Goal: Check status

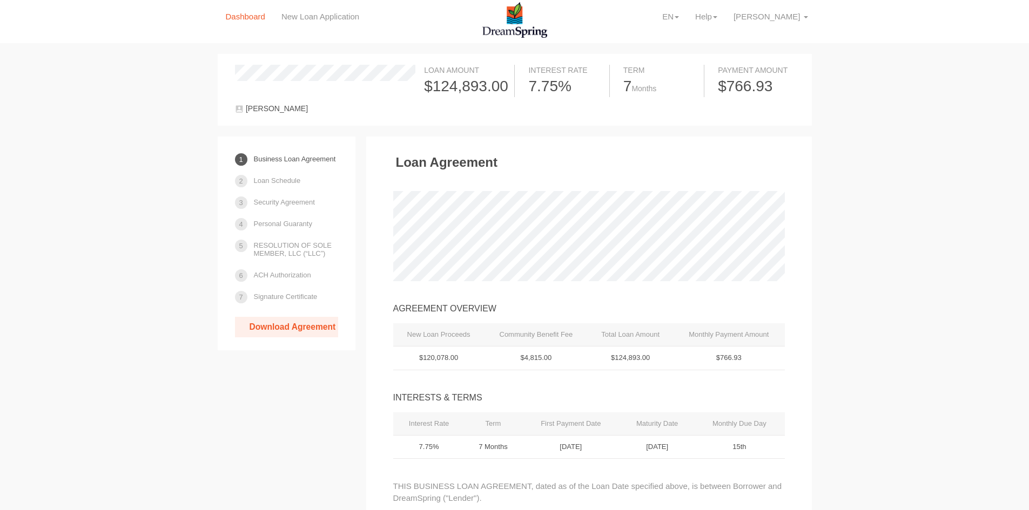
click at [249, 13] on link "Dashboard" at bounding box center [246, 16] width 56 height 33
click at [277, 179] on link "Loan Schedule" at bounding box center [277, 180] width 47 height 19
click at [246, 18] on link "Dashboard" at bounding box center [246, 16] width 56 height 33
